Goal: Entertainment & Leisure: Consume media (video, audio)

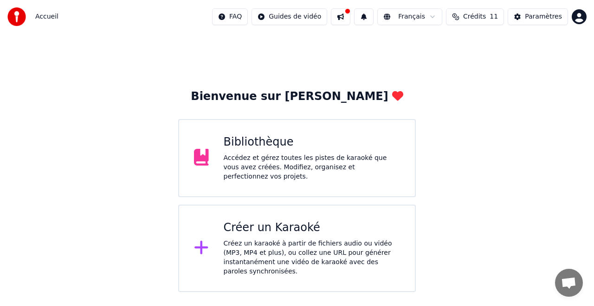
click at [286, 158] on div "Accédez et gérez toutes les pistes de karaoké que vous avez créées. Modifiez, o…" at bounding box center [312, 167] width 177 height 28
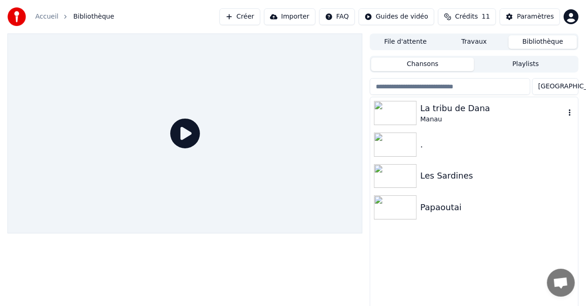
click at [401, 119] on img at bounding box center [395, 113] width 43 height 24
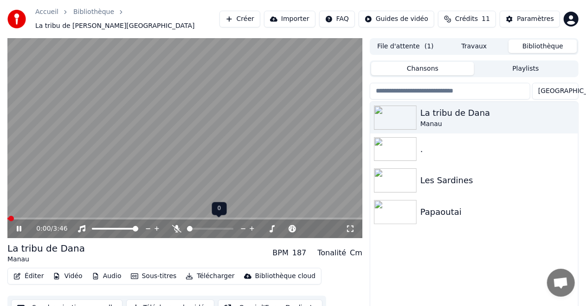
drag, startPoint x: 241, startPoint y: 219, endPoint x: 234, endPoint y: 222, distance: 7.7
click at [234, 224] on div at bounding box center [219, 228] width 75 height 9
click at [230, 228] on span at bounding box center [210, 229] width 46 height 2
click at [231, 226] on span at bounding box center [228, 229] width 6 height 6
click at [203, 228] on span at bounding box center [195, 229] width 16 height 2
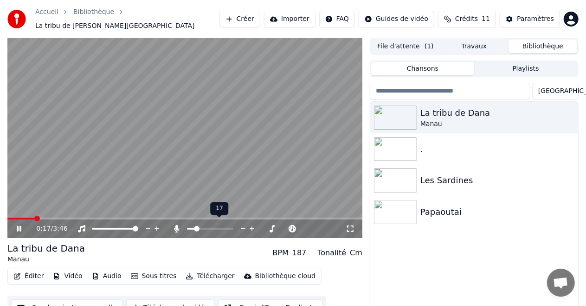
click at [194, 226] on span at bounding box center [197, 229] width 6 height 6
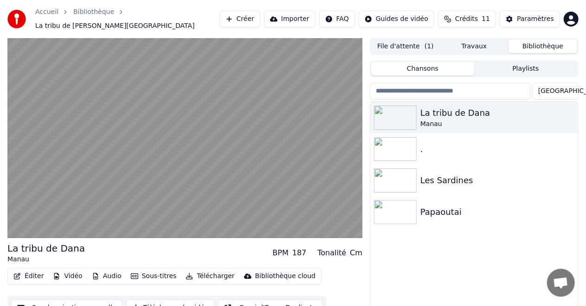
click at [325, 116] on video at bounding box center [184, 138] width 355 height 200
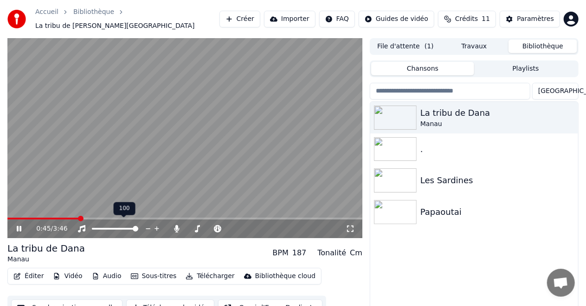
scroll to position [20, 0]
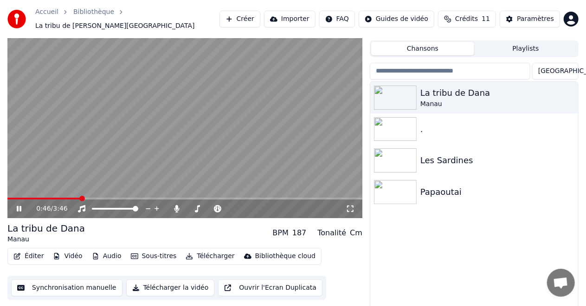
click at [72, 197] on span at bounding box center [43, 198] width 73 height 2
